Goal: Task Accomplishment & Management: Manage account settings

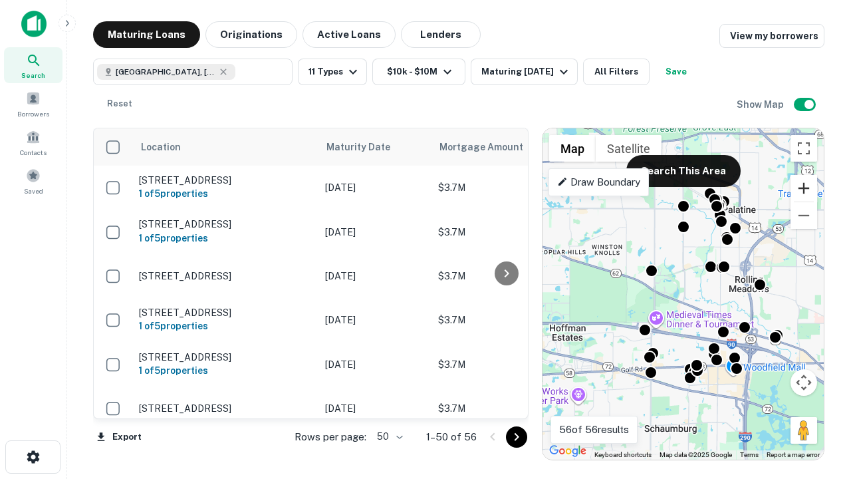
click at [804, 188] on button "Zoom in" at bounding box center [804, 188] width 27 height 27
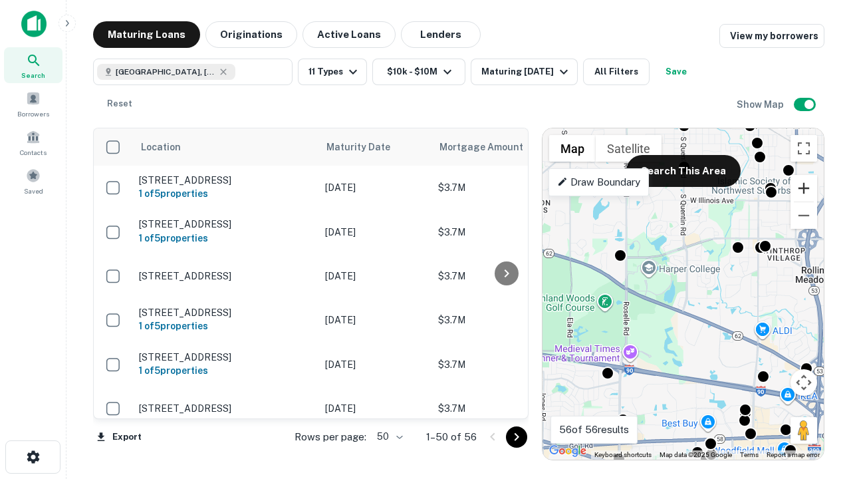
click at [804, 188] on button "Zoom in" at bounding box center [804, 188] width 27 height 27
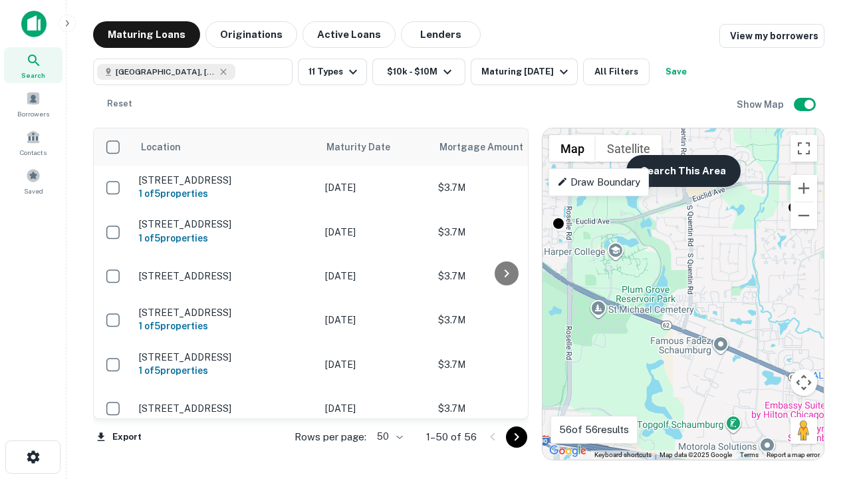
click at [683, 171] on button "Search This Area" at bounding box center [684, 171] width 114 height 32
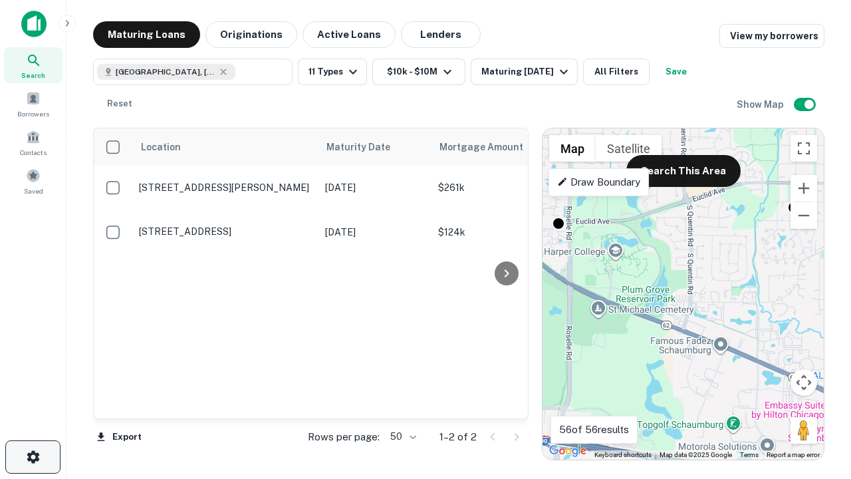
click at [33, 457] on icon "button" at bounding box center [33, 457] width 16 height 16
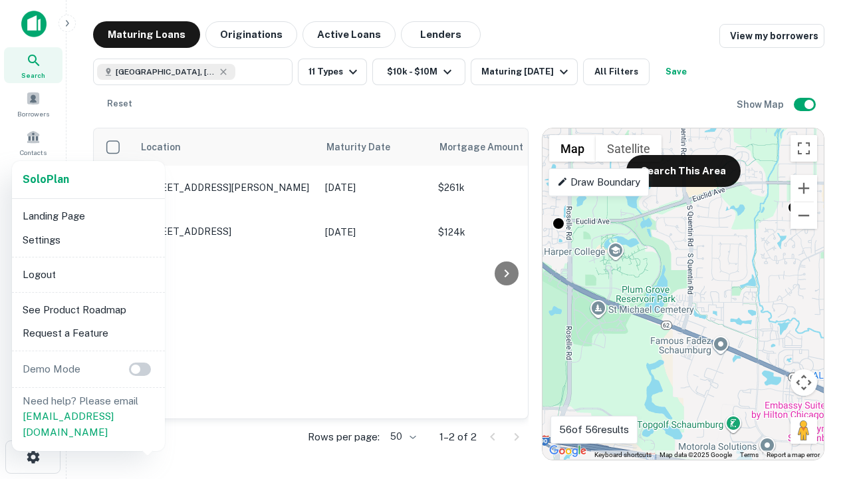
click at [88, 274] on li "Logout" at bounding box center [88, 275] width 142 height 24
